Goal: Task Accomplishment & Management: Use online tool/utility

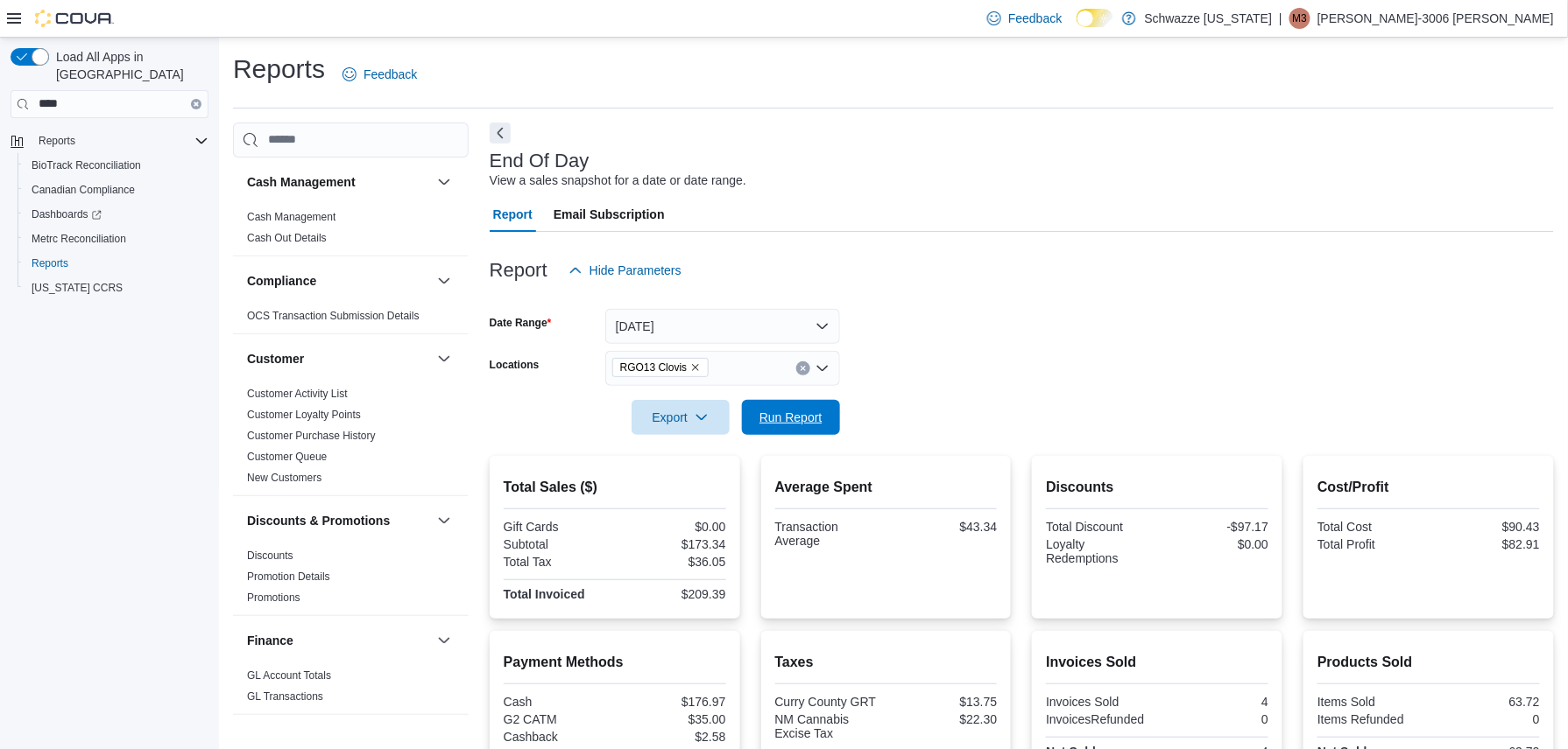
click at [800, 417] on span "Run Report" at bounding box center [791, 417] width 63 height 17
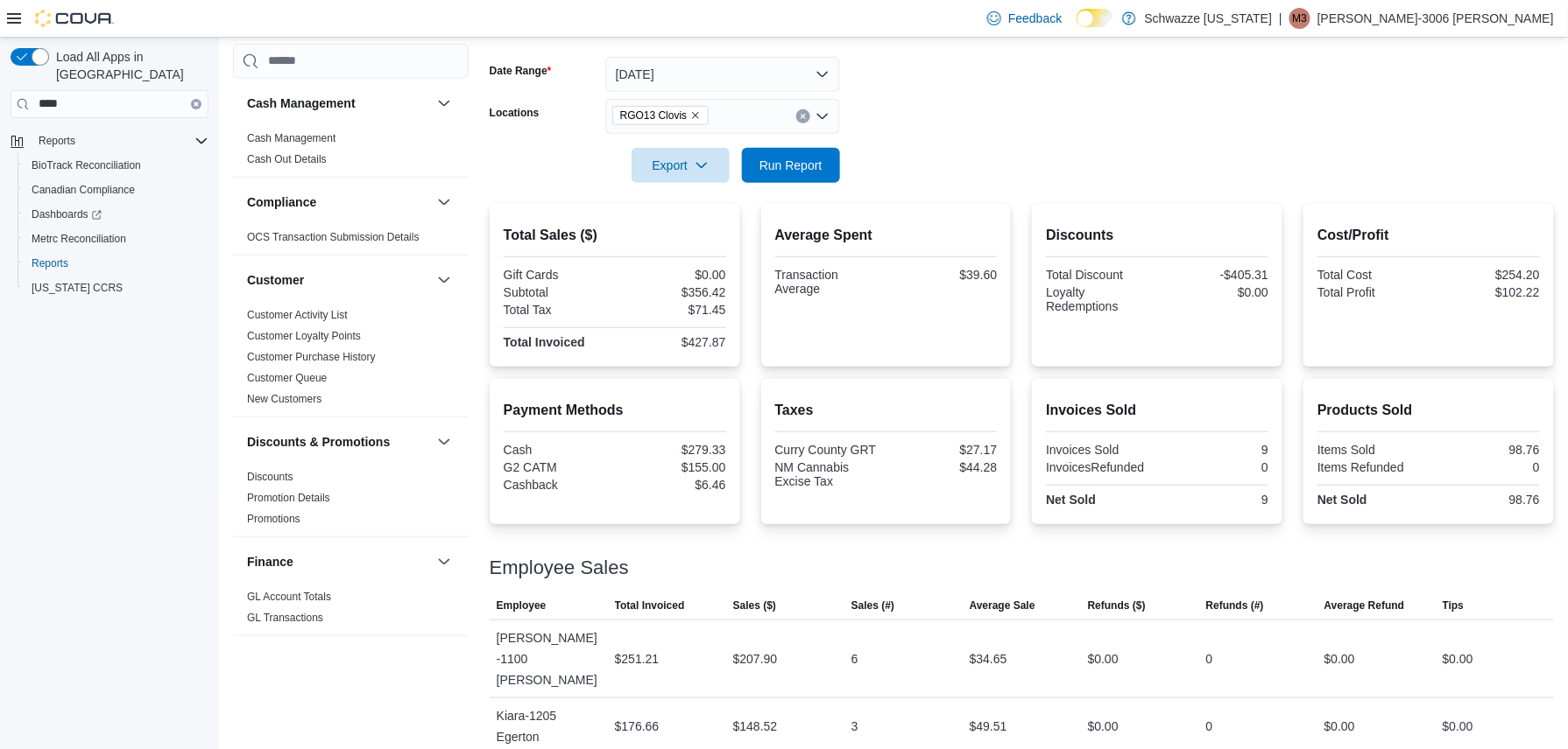
scroll to position [130, 0]
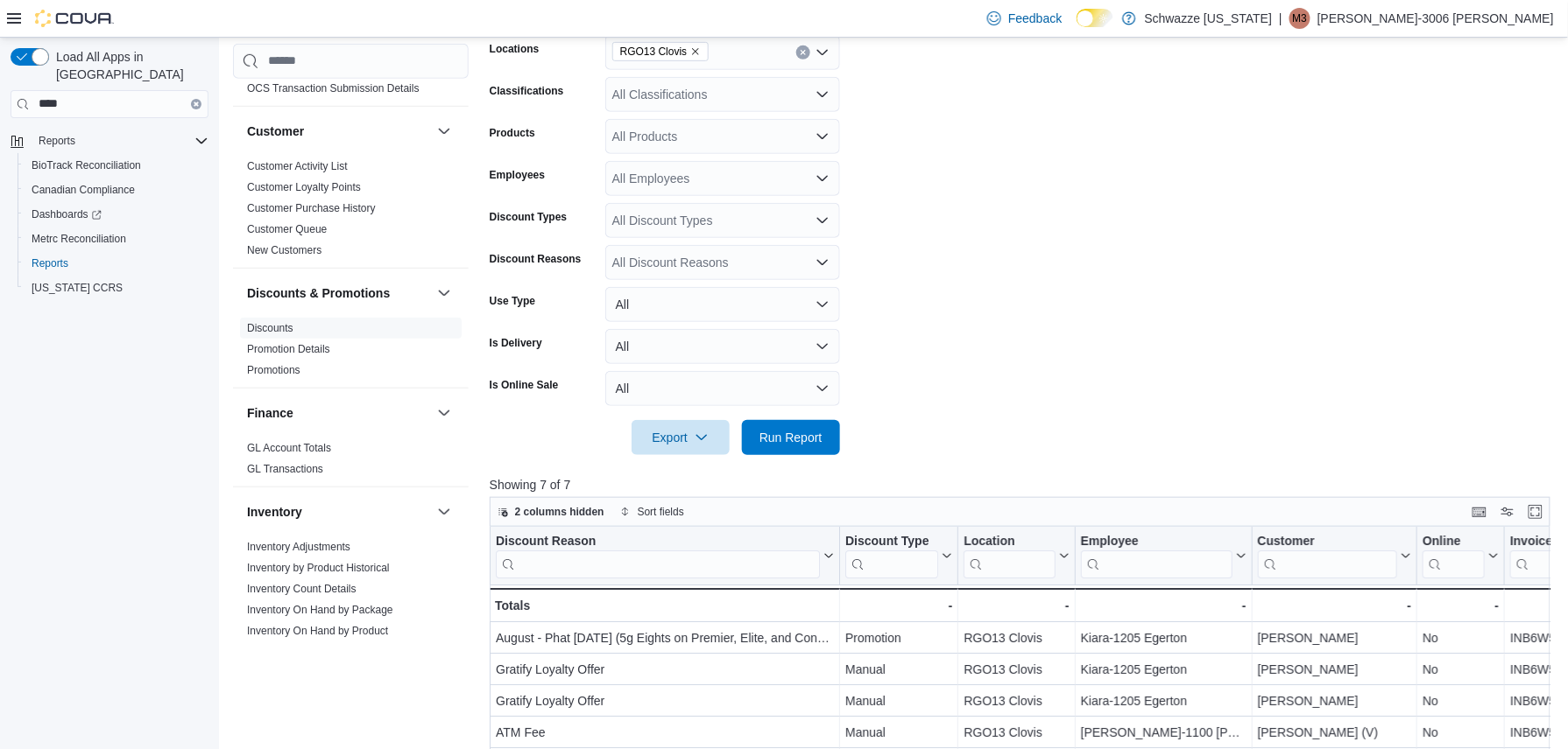
scroll to position [429, 0]
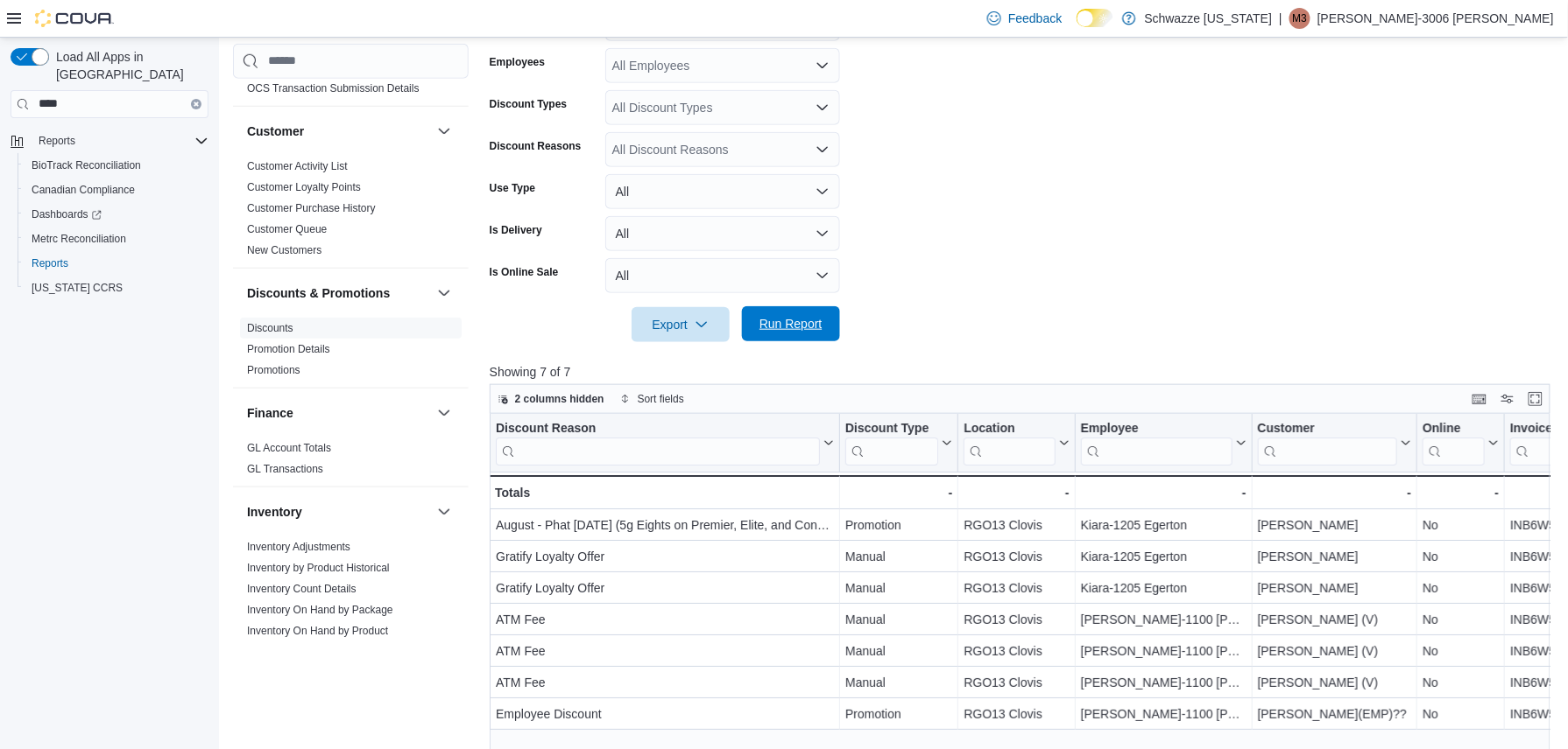
click at [780, 322] on span "Run Report" at bounding box center [791, 323] width 63 height 17
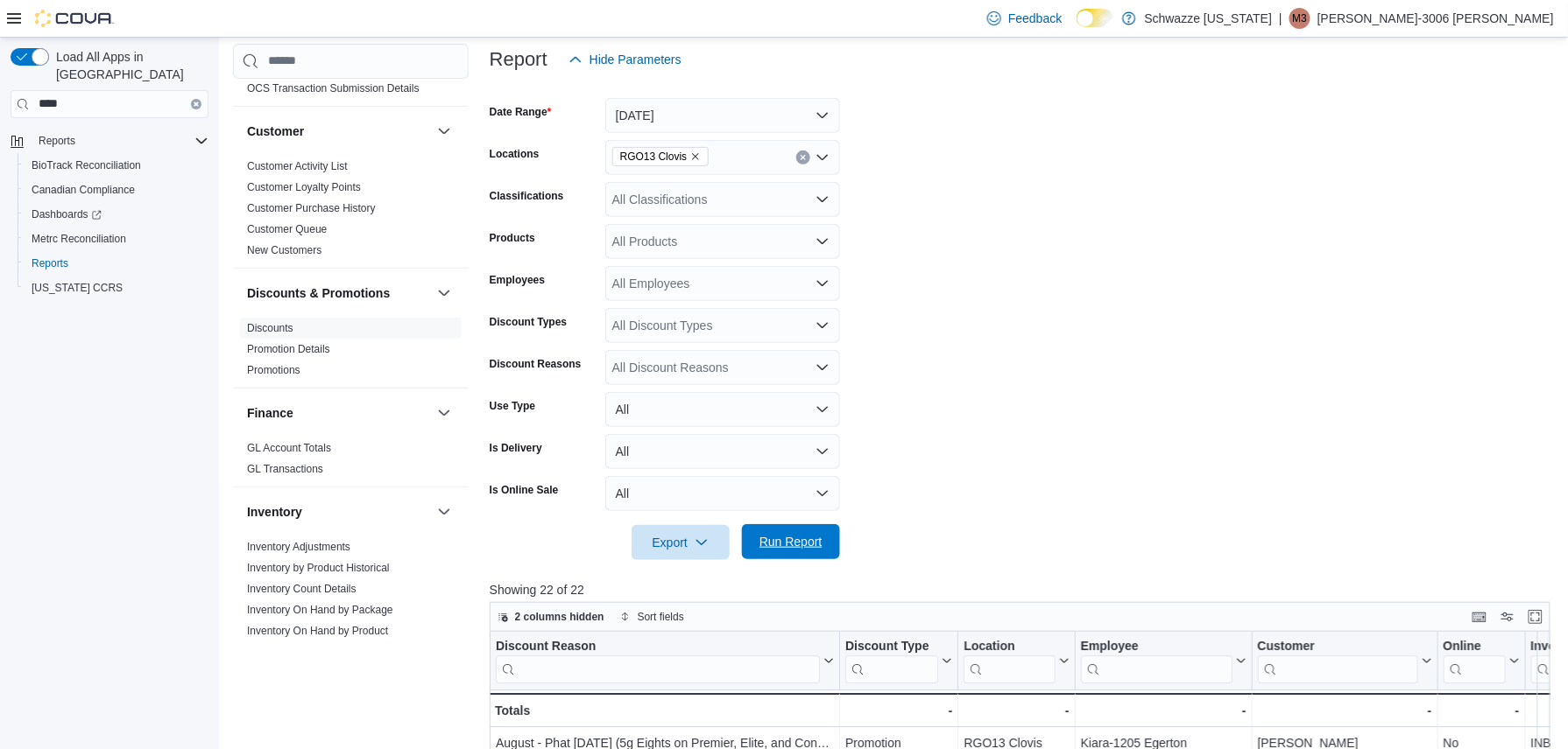
scroll to position [0, 0]
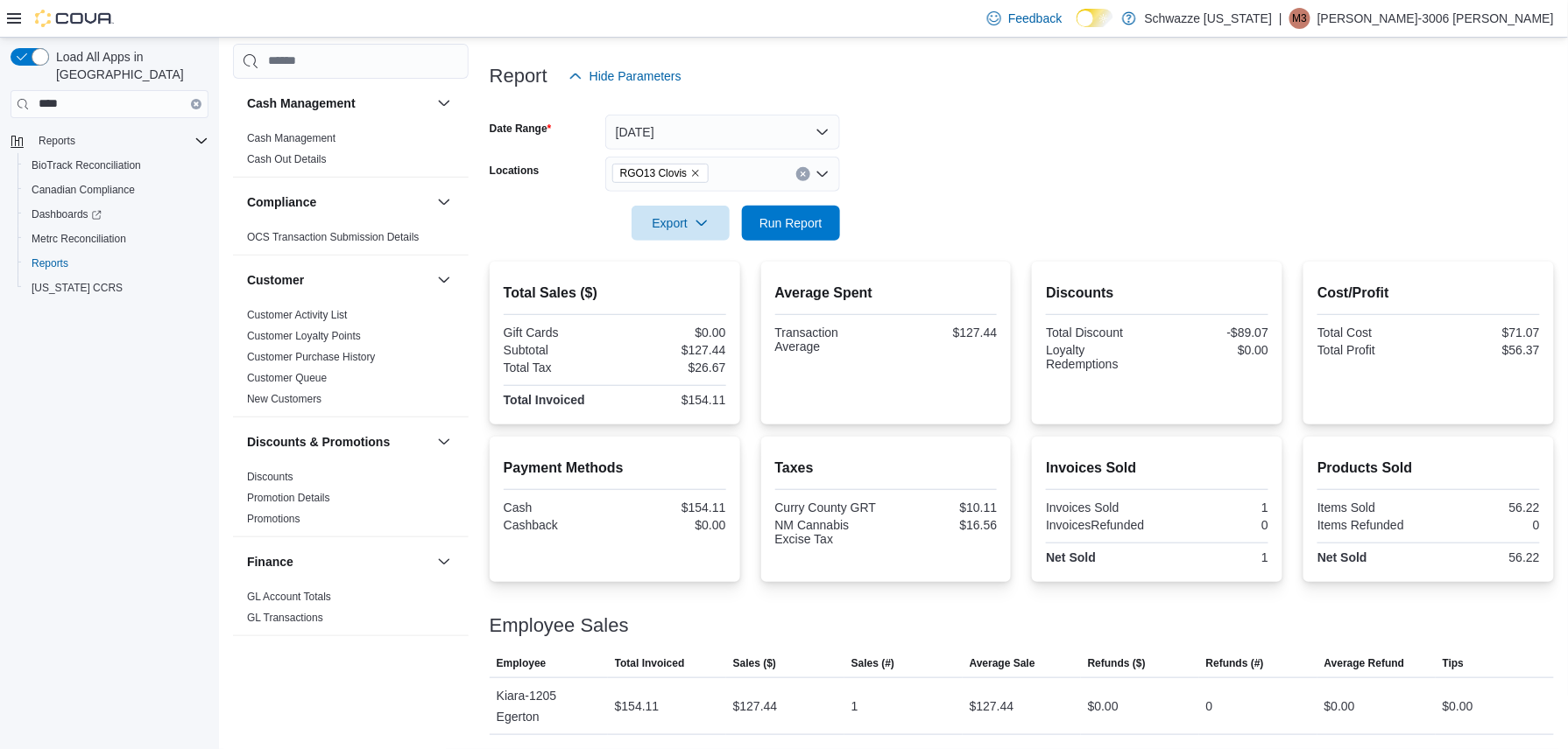
scroll to position [1062, 0]
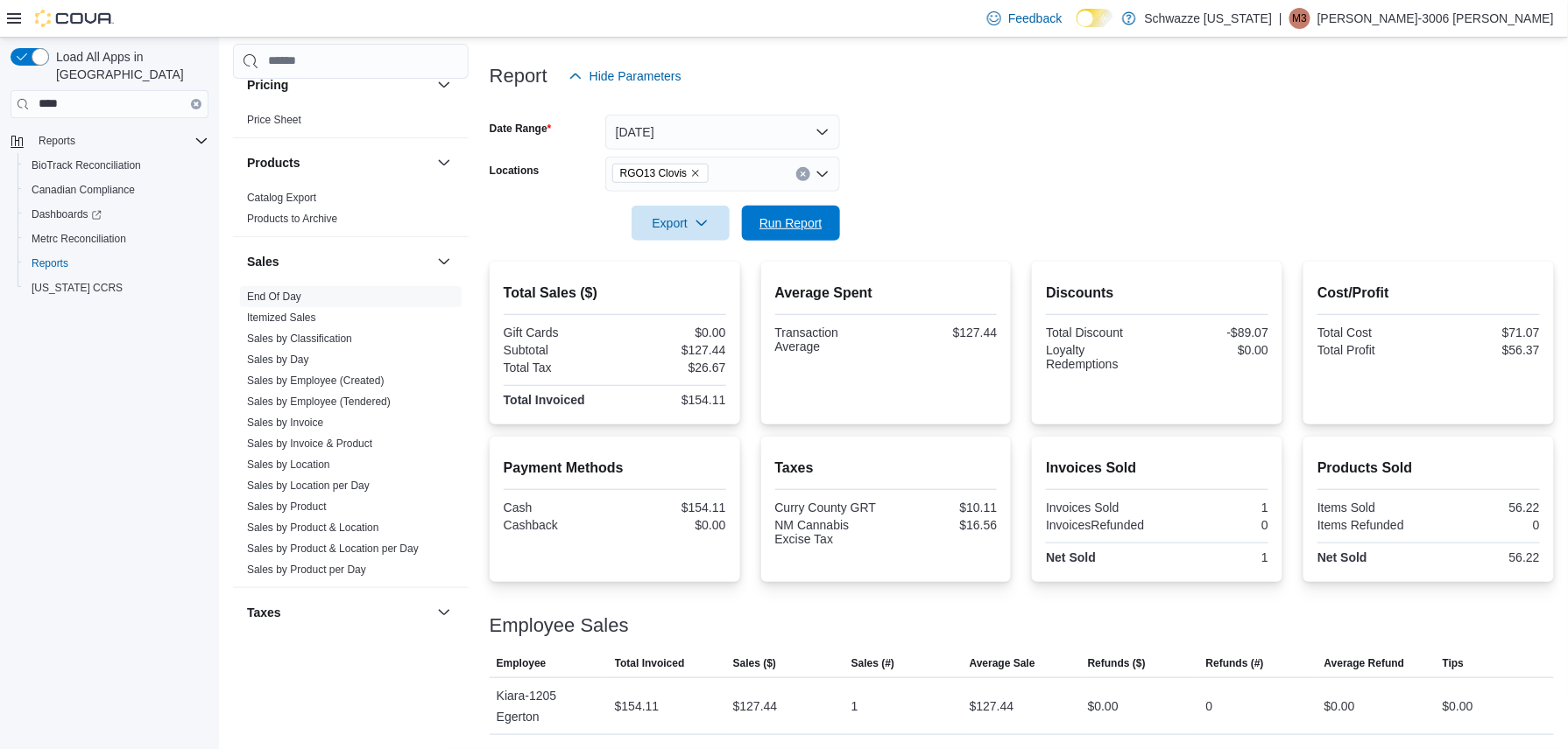
click at [786, 225] on span "Run Report" at bounding box center [791, 223] width 63 height 17
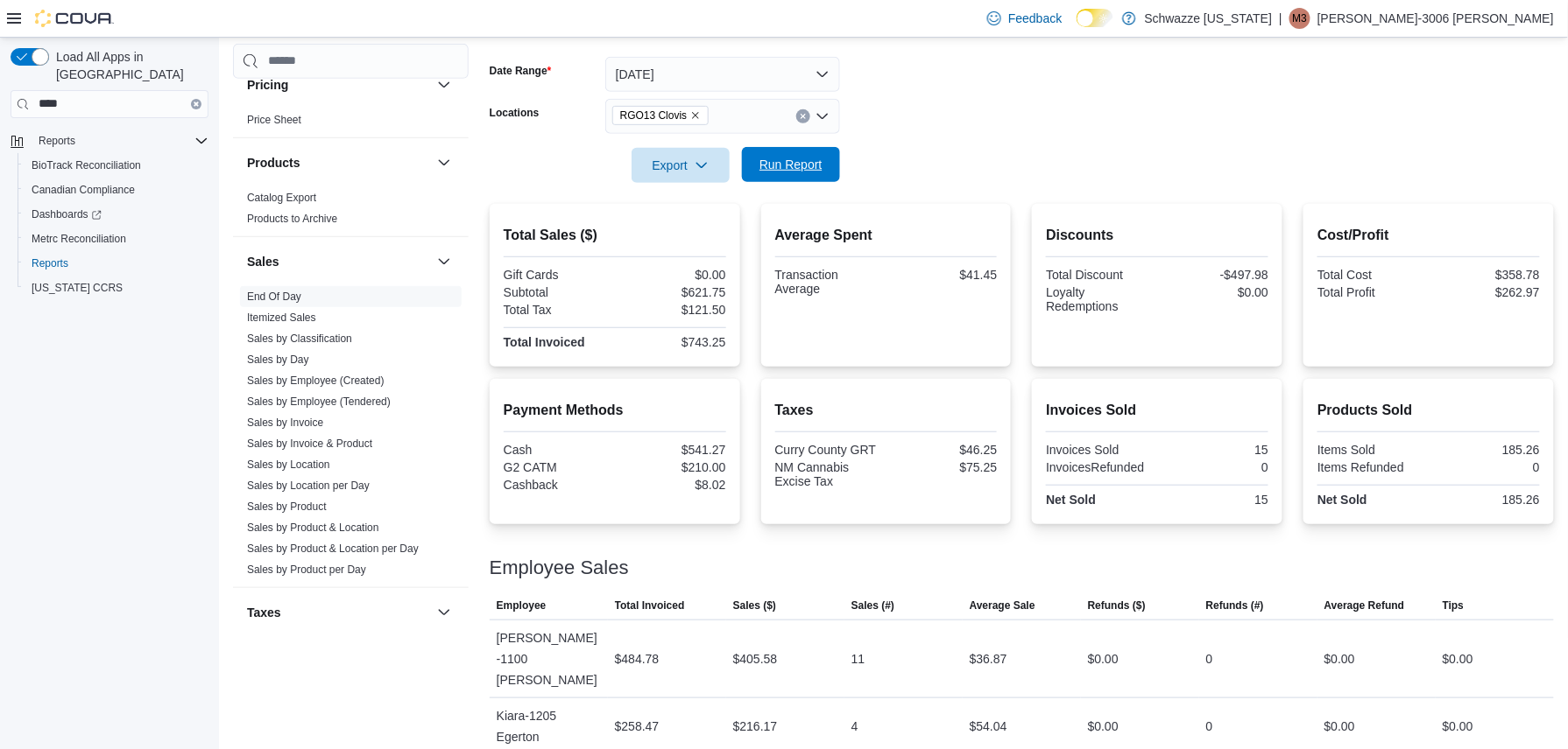
click at [767, 163] on span "Run Report" at bounding box center [791, 164] width 63 height 17
